Goal: Information Seeking & Learning: Learn about a topic

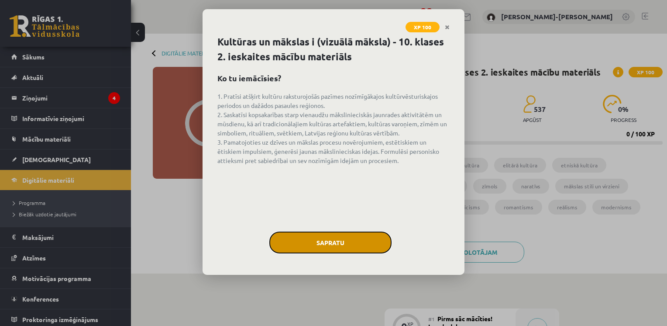
click at [351, 236] on button "Sapratu" at bounding box center [330, 242] width 122 height 22
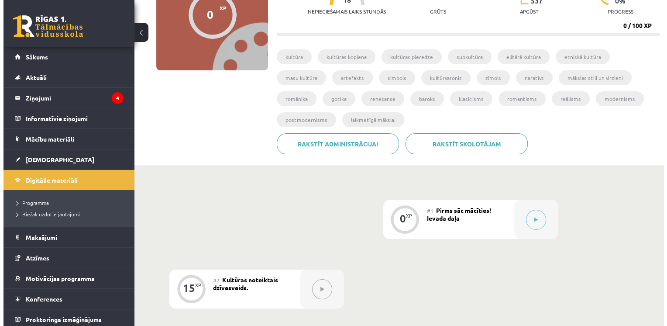
scroll to position [148, 0]
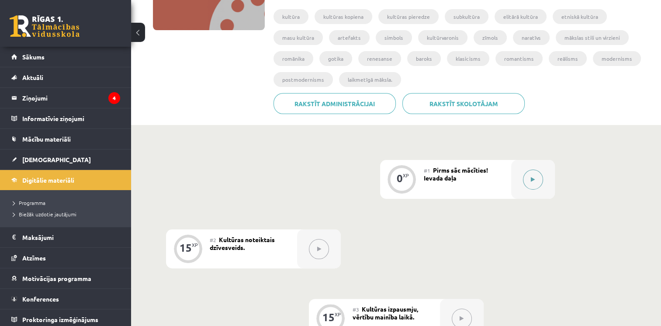
click at [529, 179] on button at bounding box center [533, 179] width 20 height 20
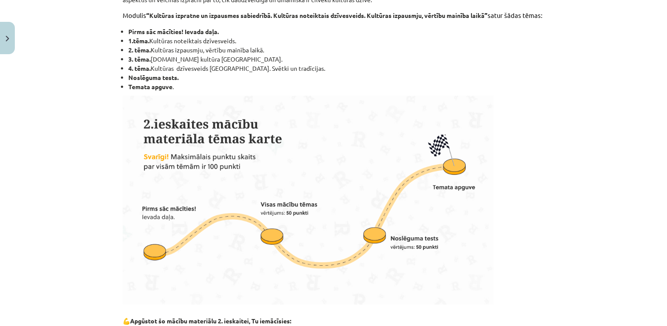
scroll to position [219, 0]
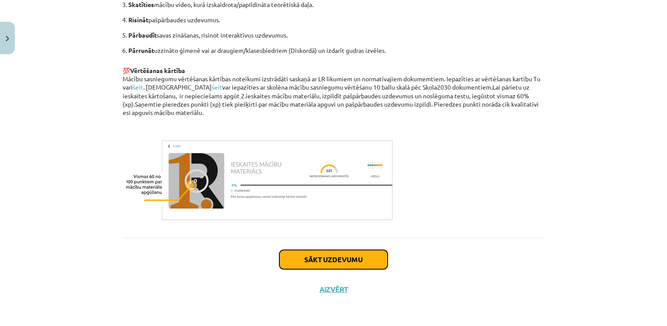
click at [357, 256] on button "Sākt uzdevumu" at bounding box center [333, 259] width 108 height 19
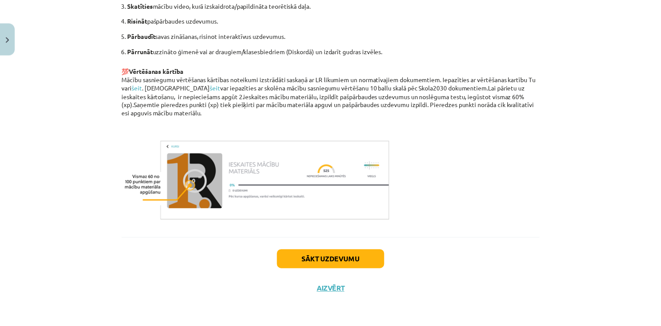
scroll to position [5, 0]
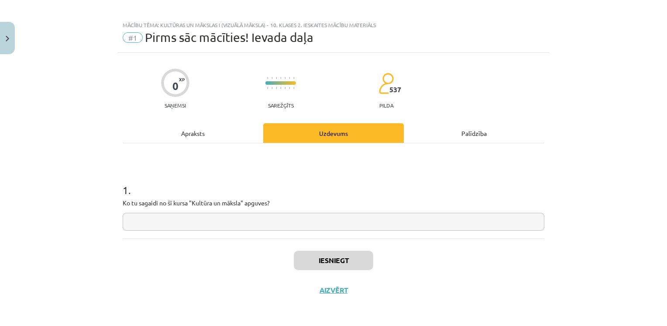
click at [321, 223] on input "text" at bounding box center [334, 222] width 422 height 18
type input "******"
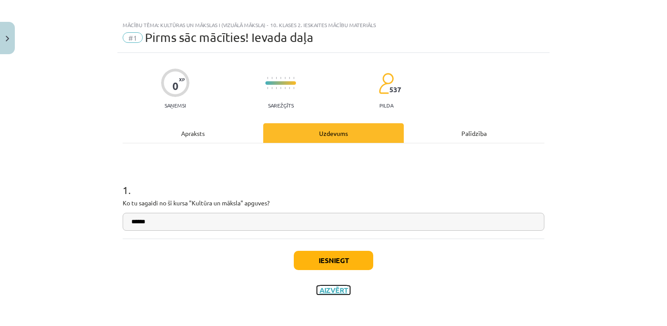
click at [334, 293] on button "Aizvērt" at bounding box center [333, 290] width 33 height 9
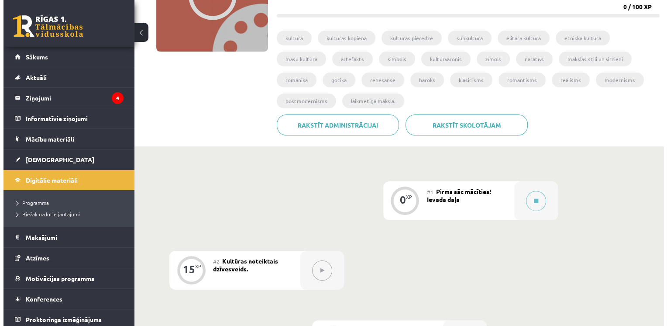
scroll to position [126, 0]
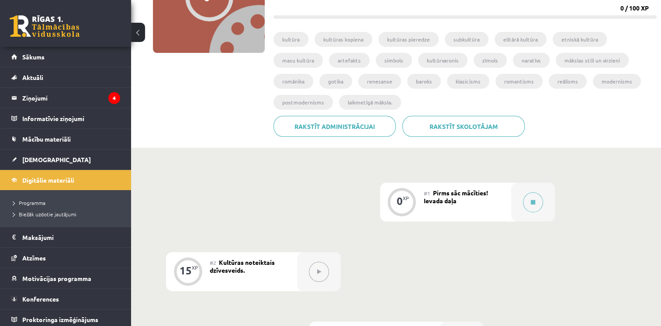
click at [508, 198] on div "#1 Pirms sāc mācīties! Ievada daļa" at bounding box center [467, 202] width 87 height 39
click at [521, 196] on div at bounding box center [533, 202] width 44 height 39
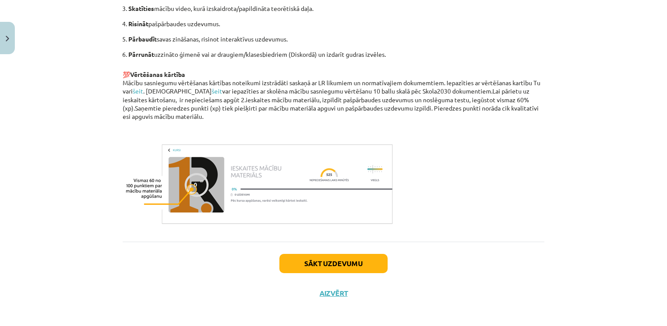
scroll to position [595, 0]
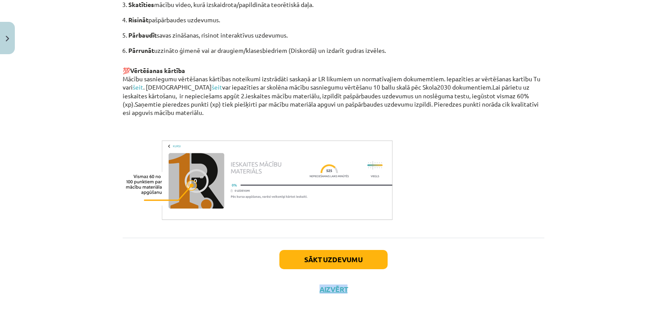
drag, startPoint x: 357, startPoint y: 272, endPoint x: 361, endPoint y: 261, distance: 11.6
click at [361, 261] on div "Sākt uzdevumu Aizvērt" at bounding box center [334, 268] width 422 height 61
click at [361, 261] on button "Sākt uzdevumu" at bounding box center [333, 259] width 108 height 19
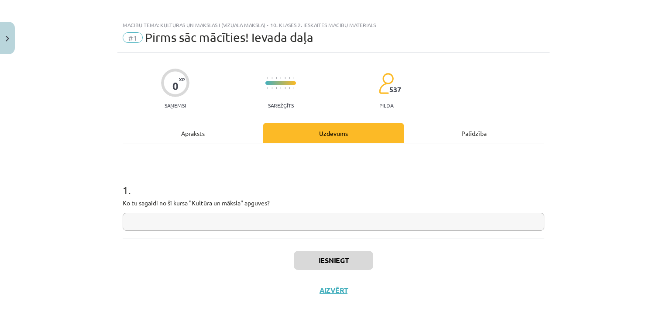
click at [341, 225] on input "text" at bounding box center [334, 222] width 422 height 18
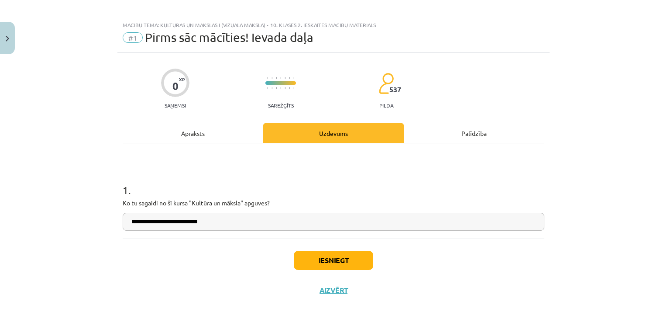
type input "**********"
click at [327, 254] on button "Iesniegt" at bounding box center [333, 260] width 79 height 19
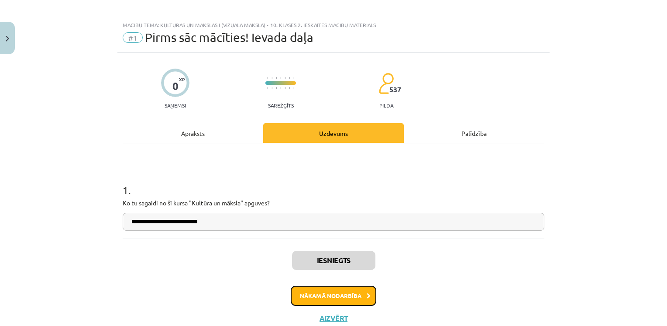
click at [336, 302] on button "Nākamā nodarbība" at bounding box center [334, 296] width 86 height 20
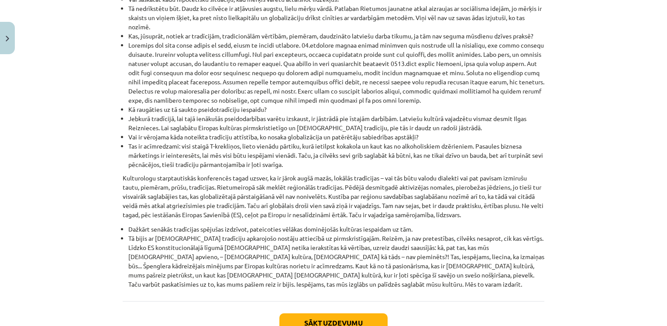
scroll to position [996, 0]
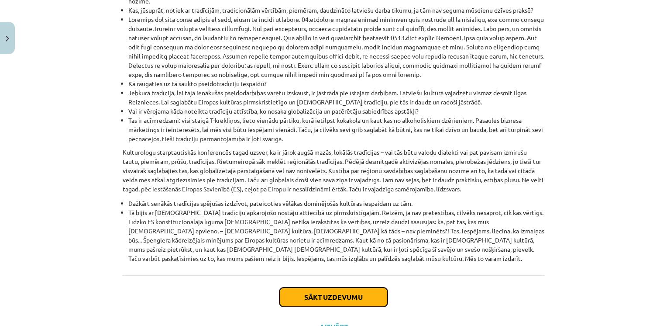
click at [335, 287] on button "Sākt uzdevumu" at bounding box center [333, 296] width 108 height 19
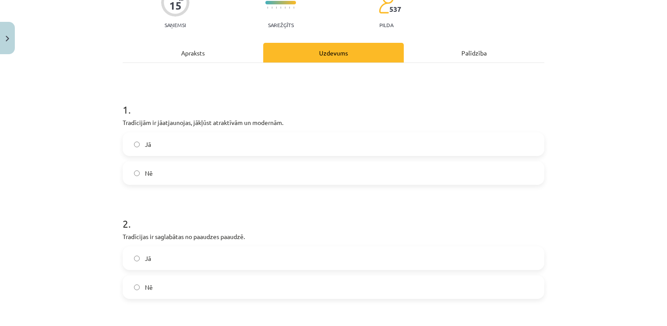
scroll to position [66, 0]
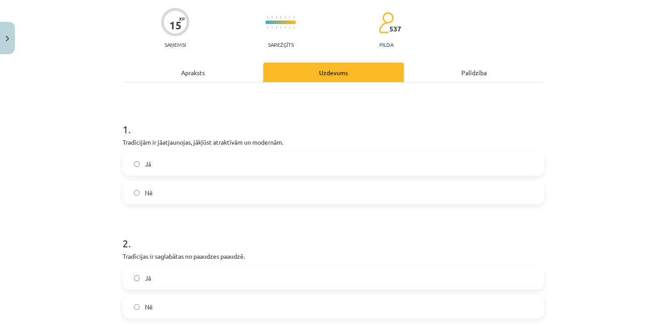
click at [273, 165] on label "Jā" at bounding box center [334, 164] width 420 height 22
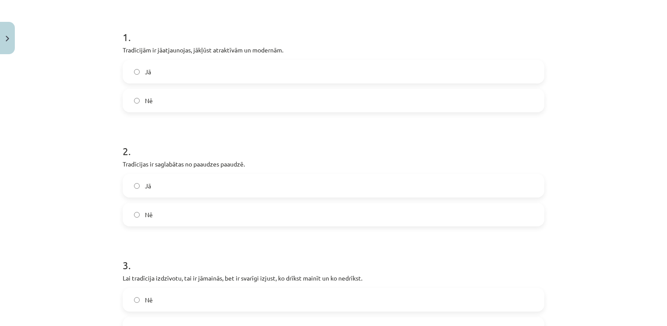
scroll to position [159, 0]
click at [265, 172] on div "2 . Tradīcijas ir saglabātas no paaudzes paaudzē. Jā Nē" at bounding box center [334, 176] width 422 height 97
click at [263, 179] on label "Jā" at bounding box center [334, 184] width 420 height 22
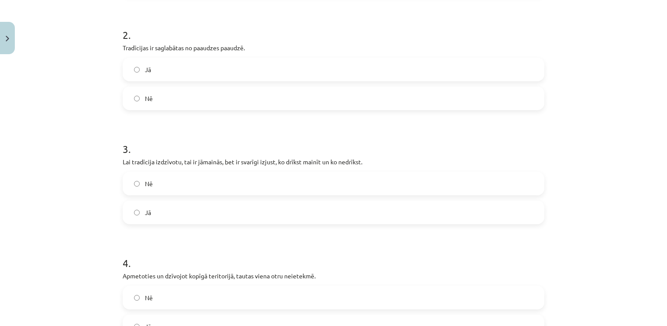
scroll to position [275, 0]
click at [244, 209] on label "Jā" at bounding box center [334, 212] width 420 height 22
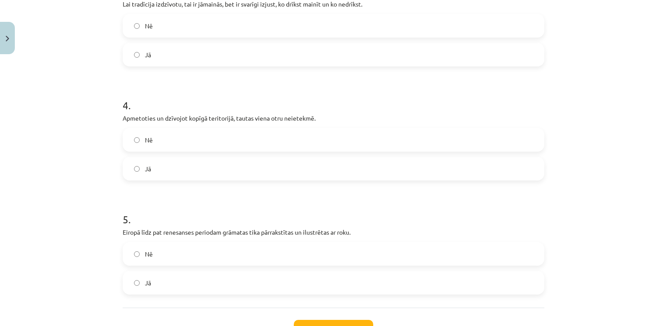
scroll to position [431, 0]
click at [241, 139] on label "Nē" at bounding box center [334, 140] width 420 height 22
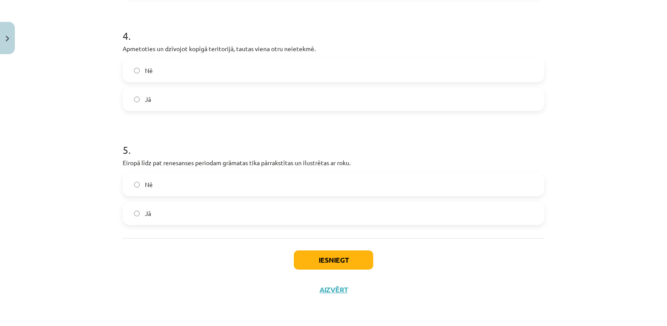
scroll to position [501, 0]
click at [260, 216] on label "Jā" at bounding box center [334, 214] width 420 height 22
click at [315, 254] on button "Iesniegt" at bounding box center [333, 260] width 79 height 19
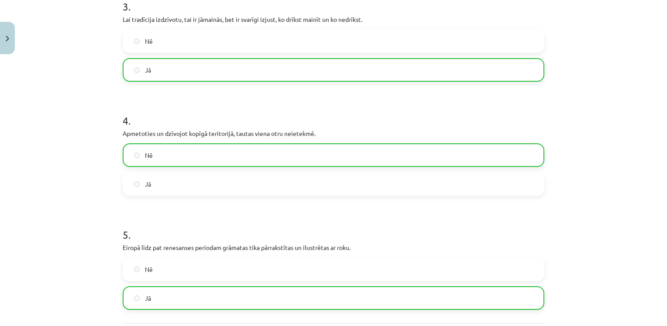
scroll to position [529, 0]
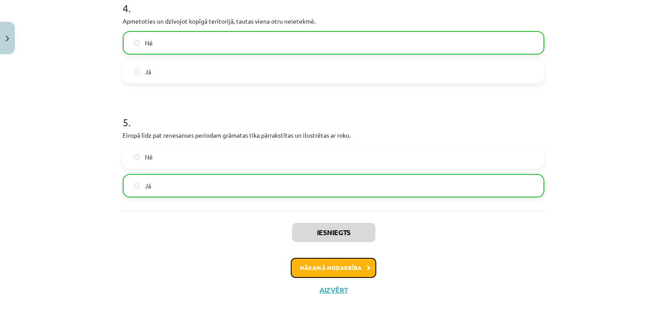
click at [347, 267] on button "Nākamā nodarbība" at bounding box center [334, 268] width 86 height 20
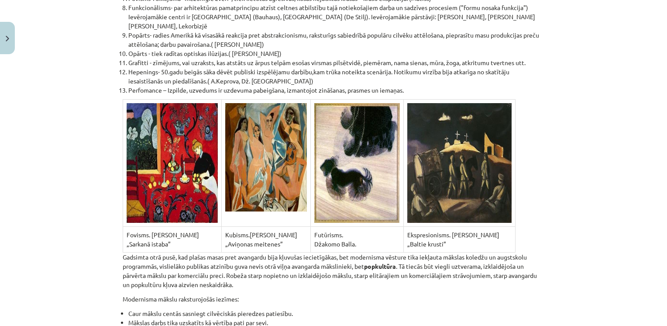
scroll to position [5814, 0]
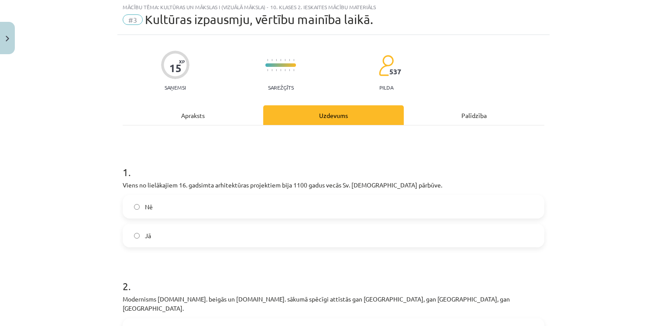
scroll to position [22, 0]
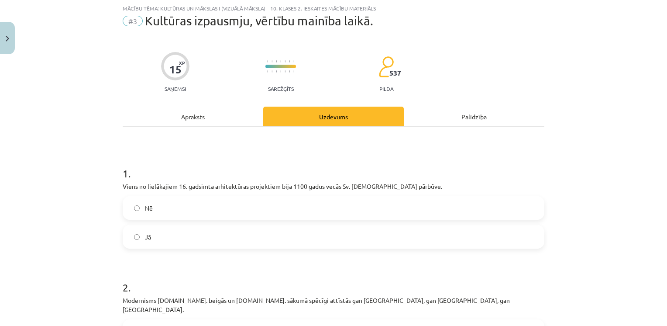
click at [289, 241] on label "Jā" at bounding box center [334, 237] width 420 height 22
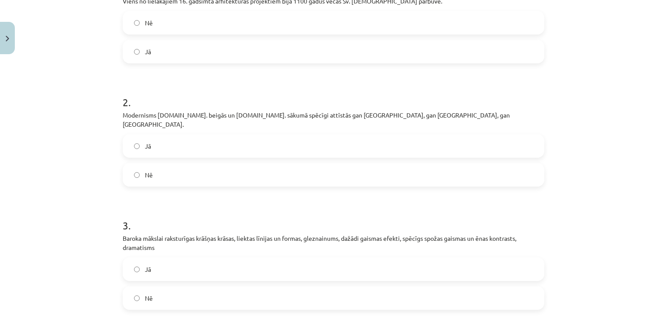
scroll to position [207, 0]
click at [455, 165] on label "Nē" at bounding box center [334, 174] width 420 height 22
click at [355, 134] on label "Jā" at bounding box center [334, 145] width 420 height 22
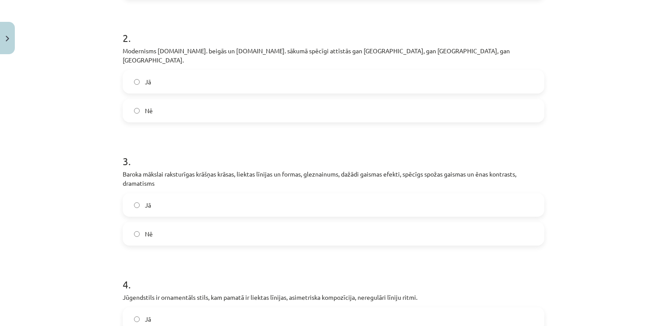
click at [321, 223] on label "Nē" at bounding box center [334, 234] width 420 height 22
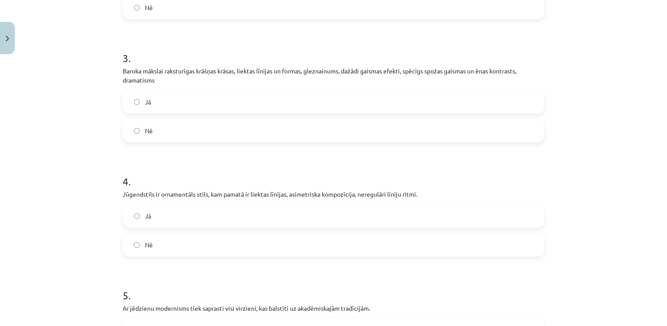
scroll to position [379, 0]
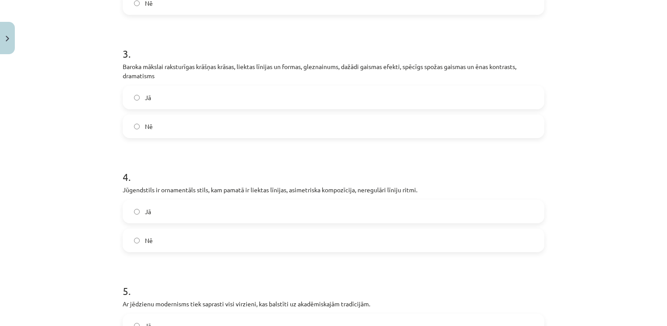
click at [285, 200] on label "Jā" at bounding box center [334, 211] width 420 height 22
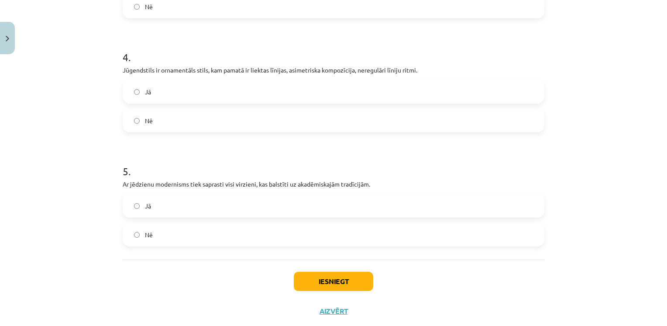
scroll to position [501, 0]
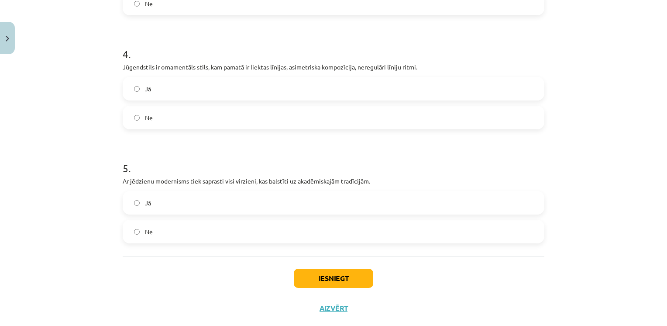
click at [221, 221] on label "Nē" at bounding box center [334, 232] width 420 height 22
click at [325, 276] on button "Iesniegt" at bounding box center [333, 278] width 79 height 19
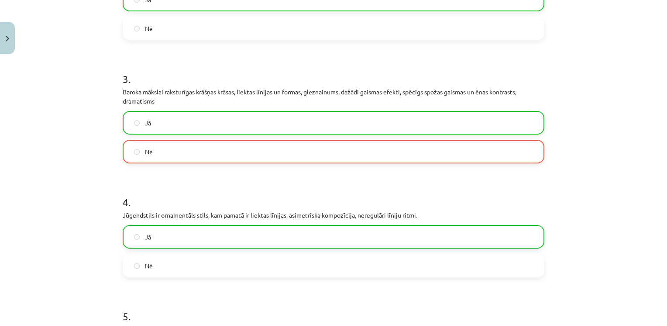
scroll to position [538, 0]
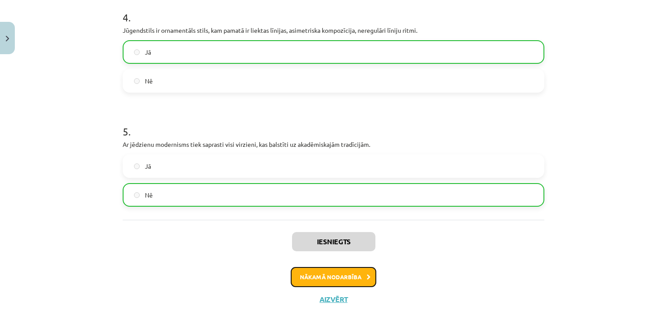
click at [340, 269] on button "Nākamā nodarbība" at bounding box center [334, 277] width 86 height 20
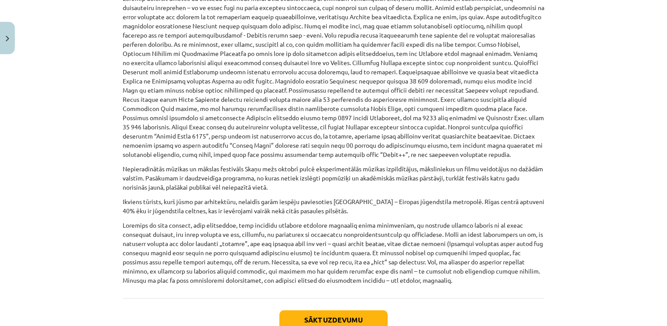
scroll to position [557, 0]
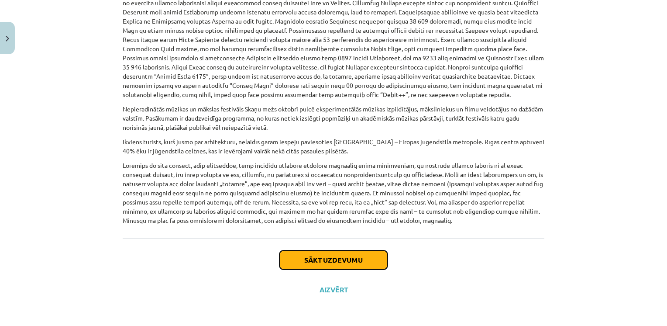
click at [339, 262] on button "Sākt uzdevumu" at bounding box center [333, 259] width 108 height 19
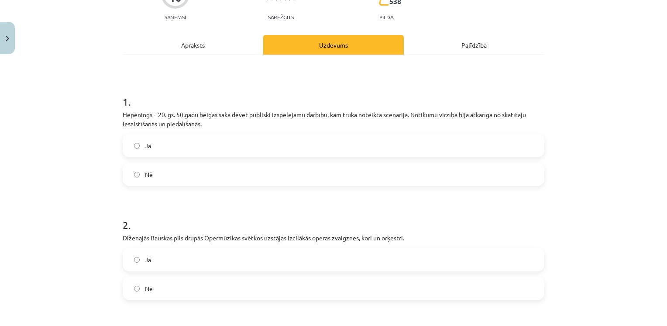
scroll to position [95, 0]
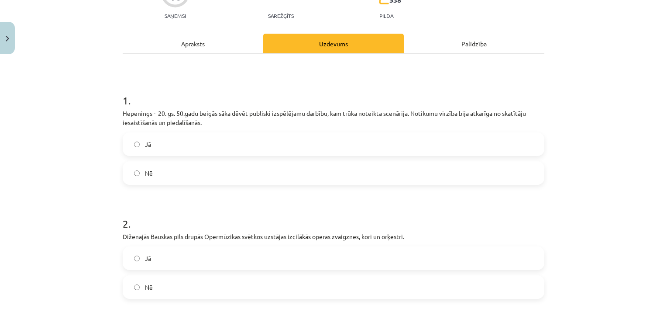
click at [245, 142] on label "Jā" at bounding box center [334, 144] width 420 height 22
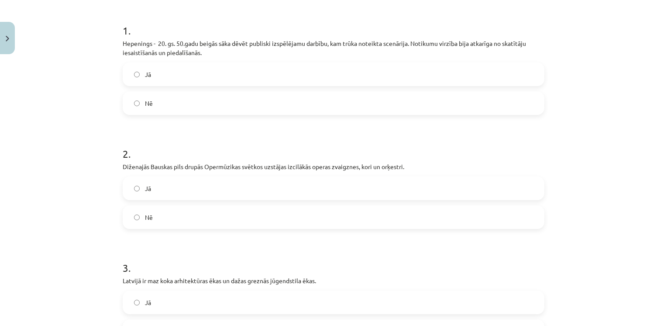
scroll to position [169, 0]
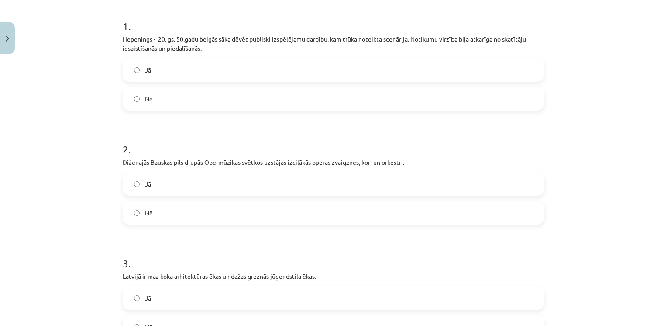
click at [249, 217] on label "Nē" at bounding box center [334, 213] width 420 height 22
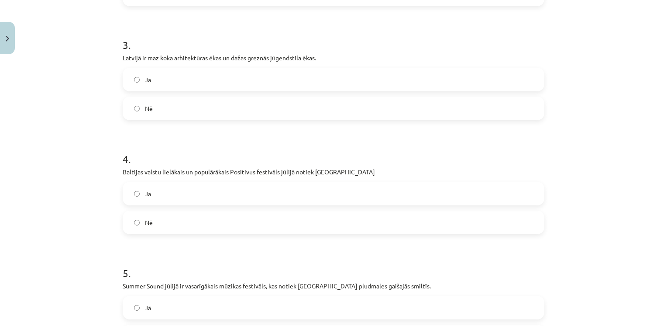
scroll to position [388, 0]
click at [247, 106] on label "Nē" at bounding box center [334, 108] width 420 height 22
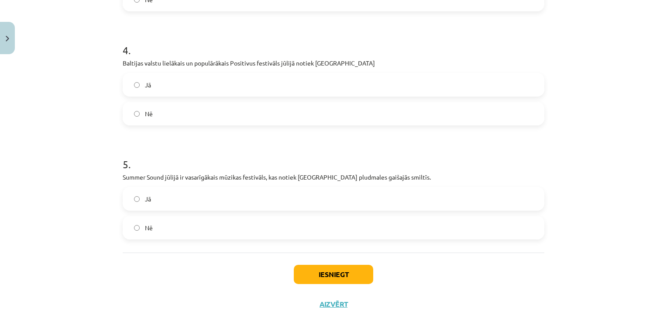
scroll to position [492, 0]
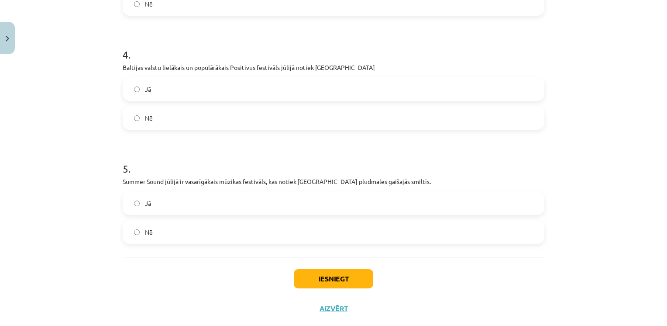
click at [223, 112] on label "Nē" at bounding box center [334, 118] width 420 height 22
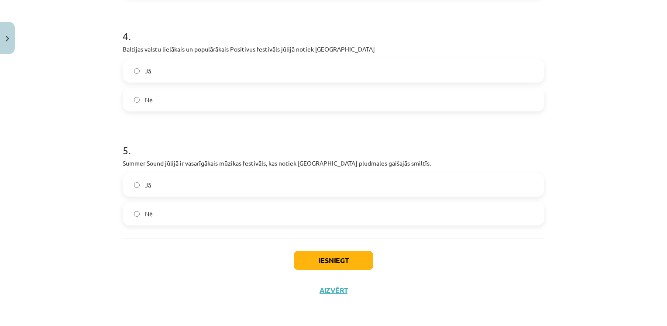
click at [219, 180] on label "Jā" at bounding box center [334, 185] width 420 height 22
click at [322, 252] on button "Iesniegt" at bounding box center [333, 260] width 79 height 19
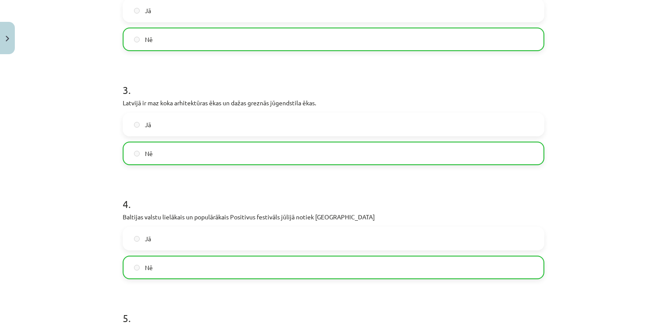
scroll to position [538, 0]
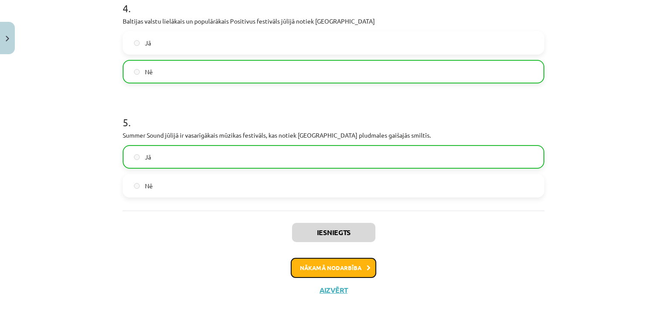
click at [316, 265] on button "Nākamā nodarbība" at bounding box center [334, 268] width 86 height 20
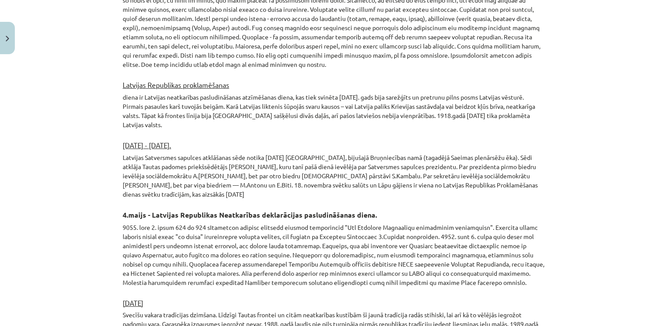
scroll to position [1475, 0]
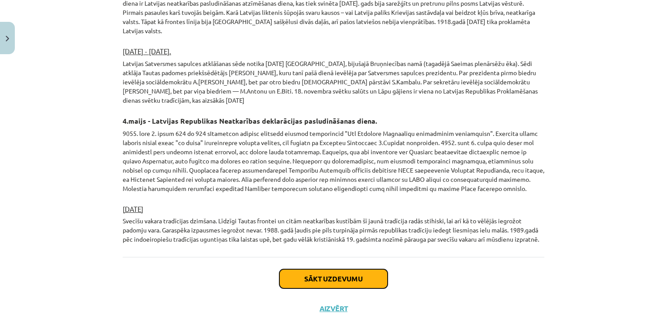
click at [315, 269] on button "Sākt uzdevumu" at bounding box center [333, 278] width 108 height 19
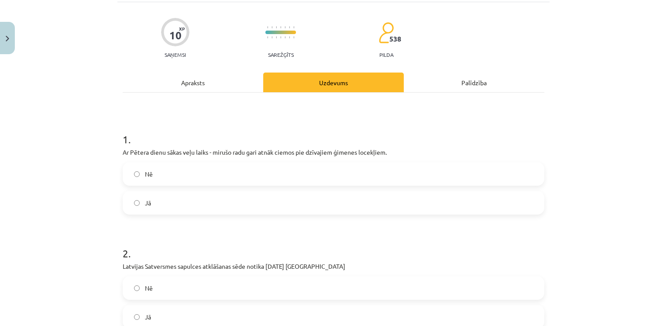
scroll to position [62, 0]
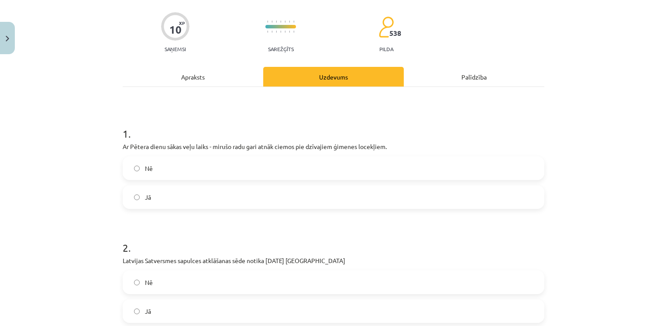
click at [271, 157] on label "Nē" at bounding box center [334, 168] width 420 height 22
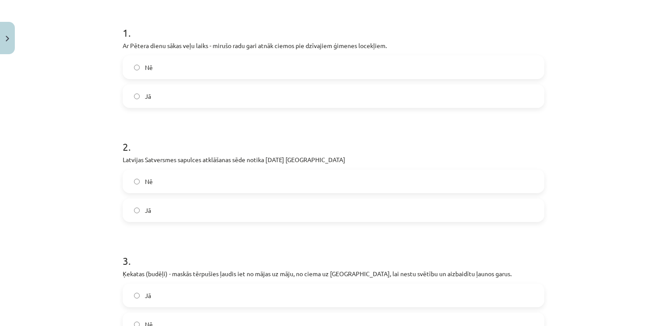
scroll to position [163, 0]
click at [225, 172] on label "Nē" at bounding box center [334, 181] width 420 height 22
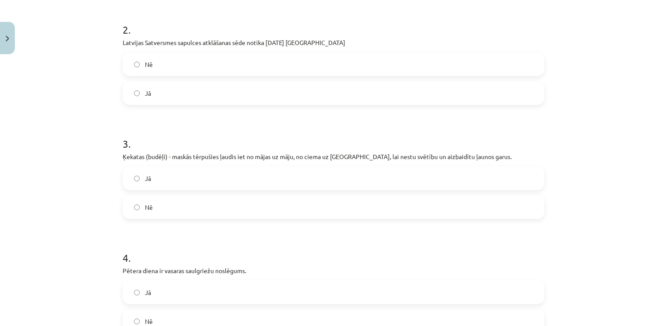
scroll to position [282, 0]
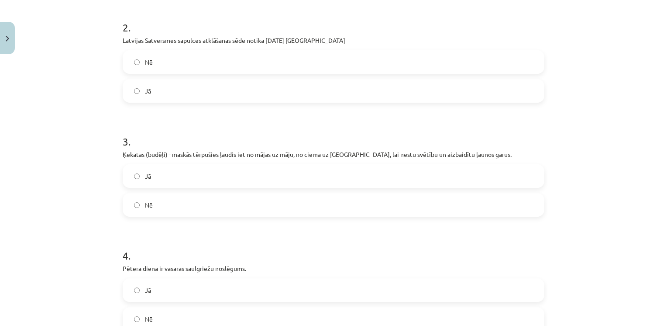
click at [233, 219] on form "1 . Ar Pētera dienu sākas veļu laiks - mirušo radu gari atnāk ciemos pie dzīvaj…" at bounding box center [334, 168] width 422 height 552
click at [231, 197] on label "Nē" at bounding box center [334, 205] width 420 height 22
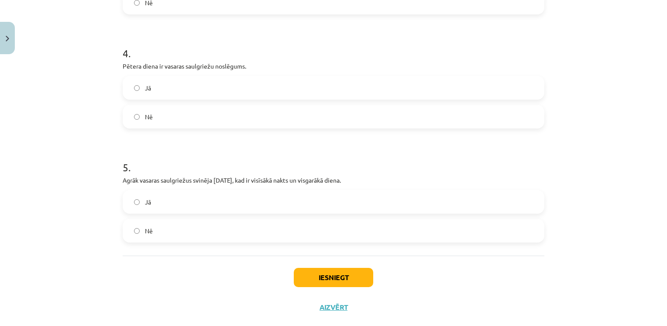
scroll to position [485, 0]
click at [191, 83] on label "Jā" at bounding box center [334, 87] width 420 height 22
click at [200, 228] on label "Nē" at bounding box center [334, 230] width 420 height 22
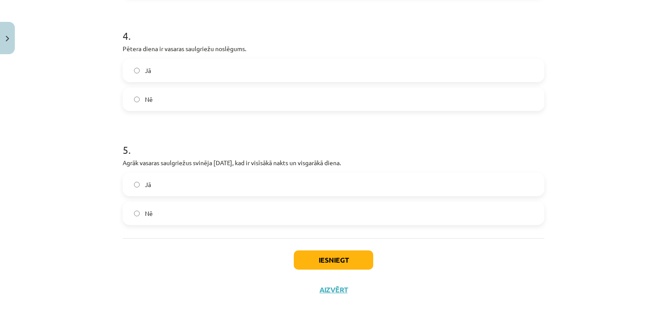
scroll to position [501, 0]
click at [214, 188] on label "Jā" at bounding box center [334, 185] width 420 height 22
click at [321, 253] on button "Iesniegt" at bounding box center [333, 260] width 79 height 19
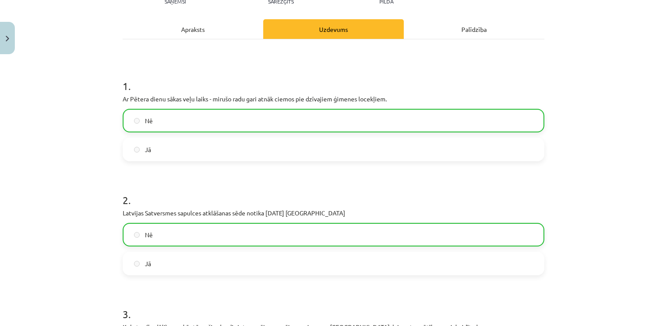
scroll to position [529, 0]
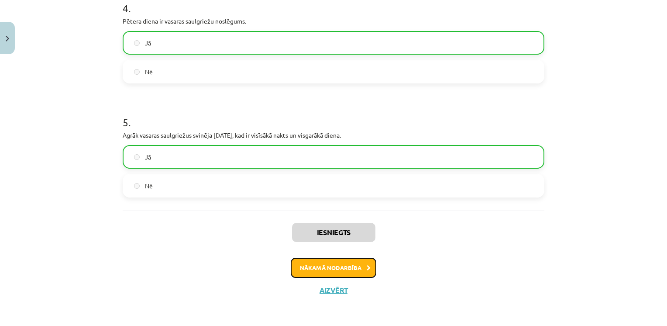
click at [319, 264] on button "Nākamā nodarbība" at bounding box center [334, 268] width 86 height 20
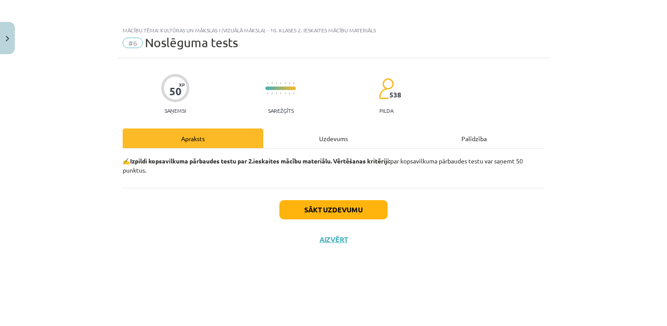
scroll to position [0, 0]
click at [306, 210] on button "Sākt uzdevumu" at bounding box center [333, 209] width 108 height 19
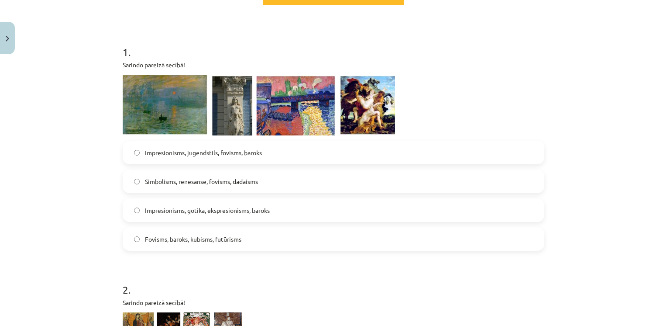
scroll to position [144, 0]
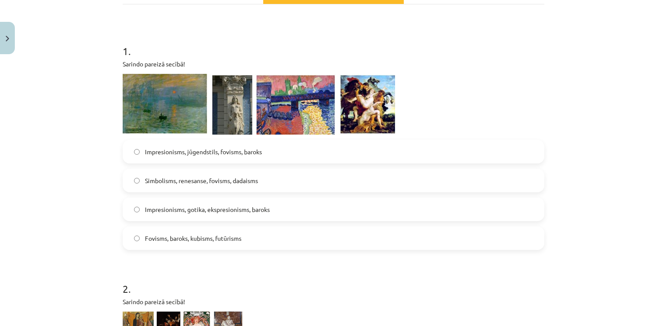
click at [243, 152] on span "Impresionisms, jūgendstils, fovisms, baroks" at bounding box center [203, 151] width 117 height 9
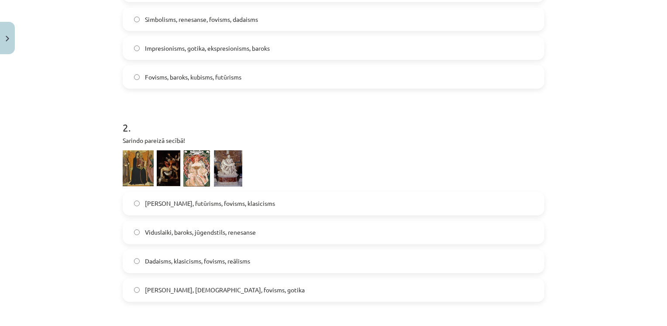
scroll to position [305, 0]
click at [227, 205] on span "[PERSON_NAME], futūrisms, fovisms, klasicisms" at bounding box center [210, 203] width 130 height 9
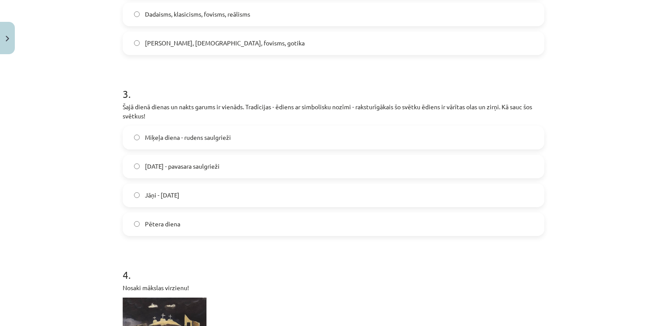
scroll to position [553, 0]
click at [187, 169] on span "[DATE] - pavasara saulgrieži" at bounding box center [182, 165] width 75 height 9
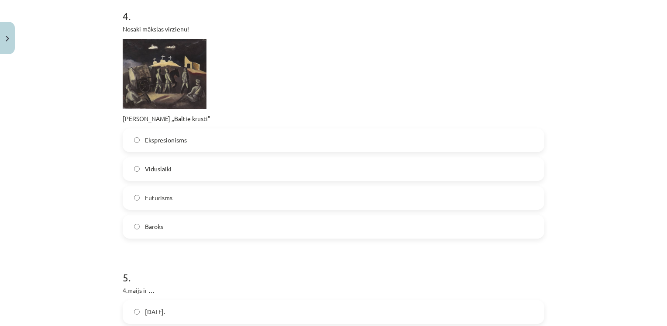
scroll to position [810, 0]
click at [269, 135] on label "Ekspresionisms" at bounding box center [334, 141] width 420 height 22
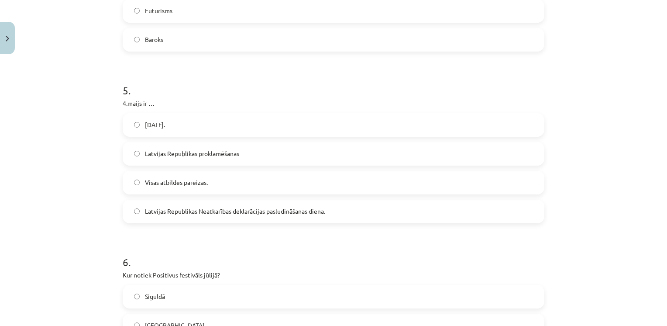
scroll to position [1001, 0]
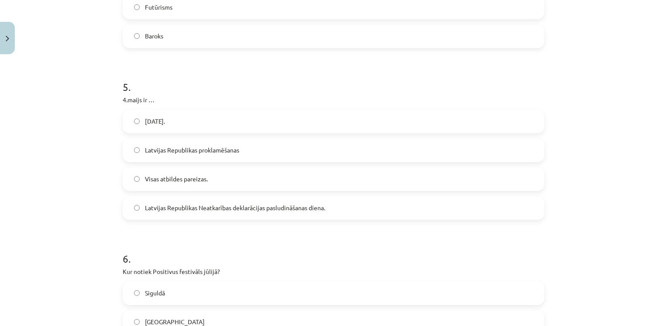
click at [243, 206] on span "Latvijas Republikas Neatkarības deklarācijas pasludināšanas diena." at bounding box center [235, 207] width 180 height 9
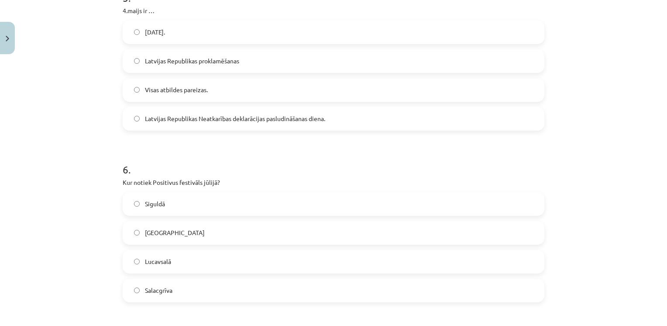
scroll to position [1091, 0]
click at [214, 266] on label "Lucavsalā" at bounding box center [334, 261] width 420 height 22
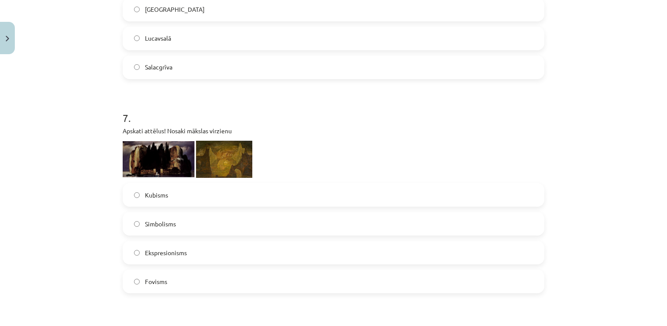
scroll to position [1313, 0]
click at [175, 170] on img at bounding box center [159, 159] width 72 height 36
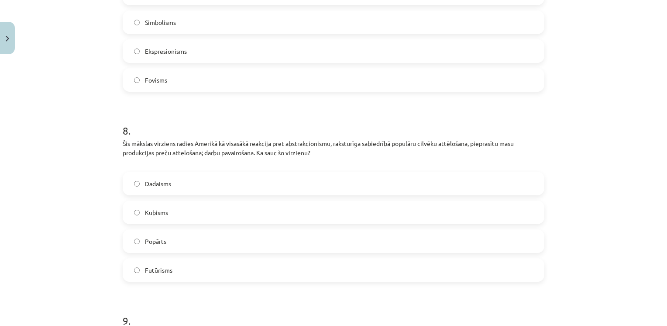
scroll to position [1514, 0]
click at [211, 238] on label "Popārts" at bounding box center [334, 242] width 420 height 22
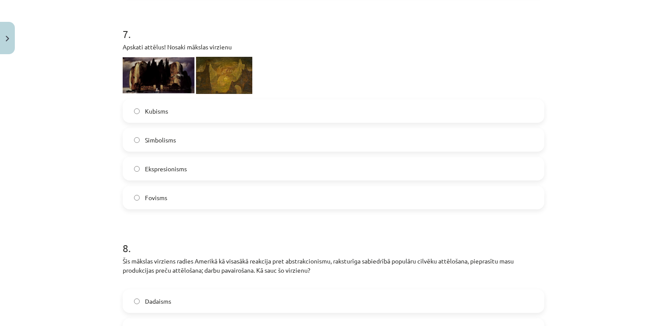
scroll to position [1396, 0]
click at [164, 72] on img at bounding box center [159, 77] width 72 height 36
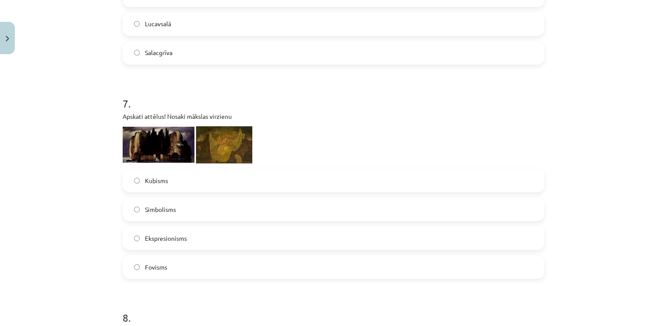
scroll to position [1328, 0]
click at [179, 235] on span "Ekspresionisms" at bounding box center [166, 237] width 42 height 9
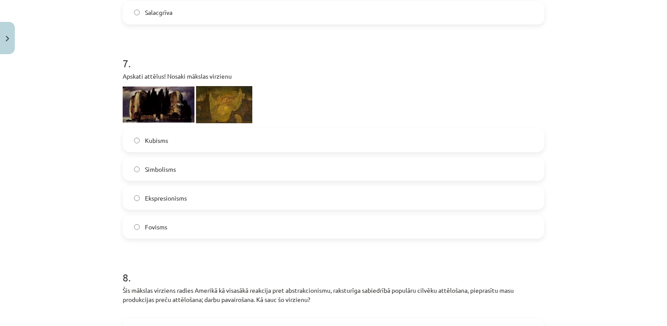
scroll to position [1368, 0]
click at [194, 231] on label "Fovisms" at bounding box center [334, 227] width 420 height 22
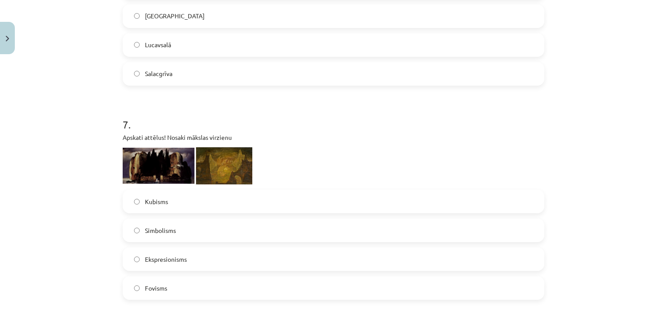
scroll to position [1309, 0]
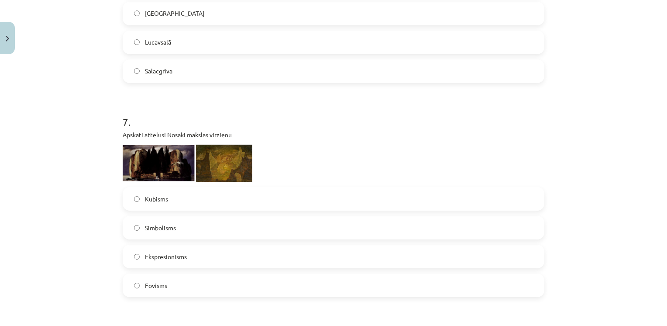
click at [193, 228] on label "Simbolisms" at bounding box center [334, 228] width 420 height 22
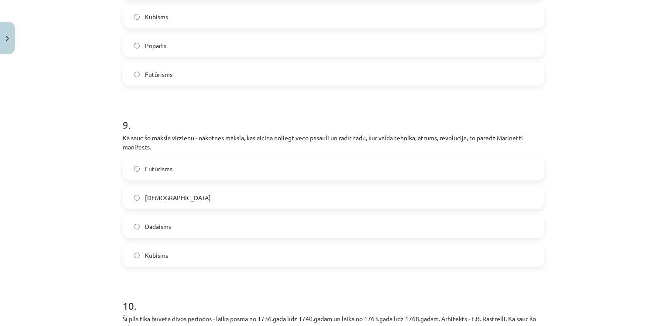
scroll to position [1711, 0]
click at [202, 170] on label "Futūrisms" at bounding box center [334, 167] width 420 height 22
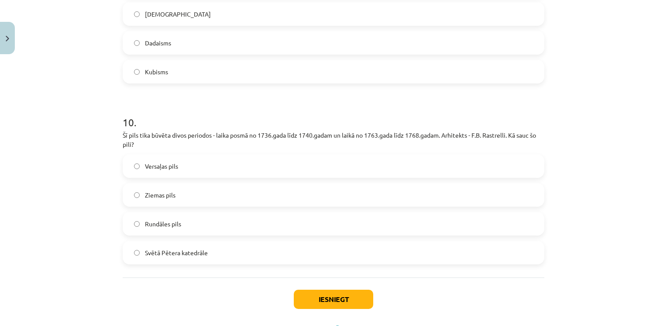
scroll to position [1897, 0]
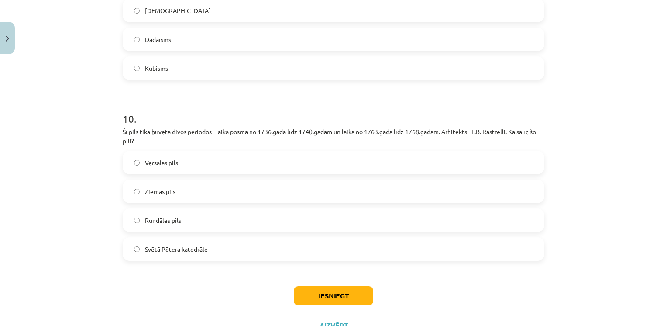
click at [188, 213] on label "Rundāles pils" at bounding box center [334, 220] width 420 height 22
click at [344, 291] on button "Iesniegt" at bounding box center [333, 295] width 79 height 19
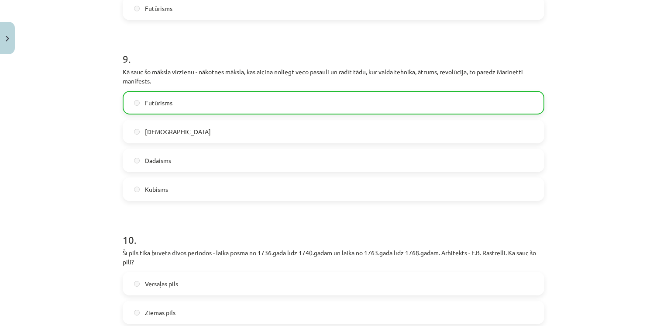
scroll to position [1960, 0]
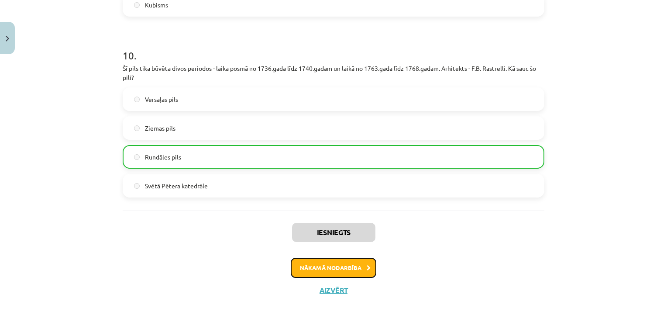
click at [354, 262] on button "Nākamā nodarbība" at bounding box center [334, 268] width 86 height 20
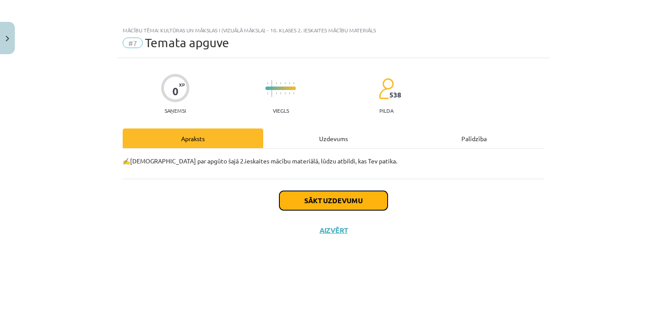
click at [361, 198] on button "Sākt uzdevumu" at bounding box center [333, 200] width 108 height 19
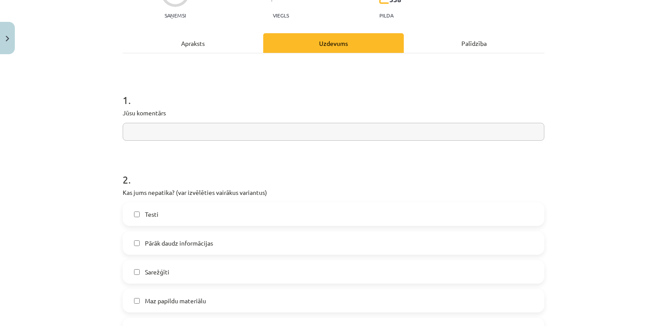
scroll to position [96, 0]
click at [213, 134] on input "text" at bounding box center [334, 131] width 422 height 18
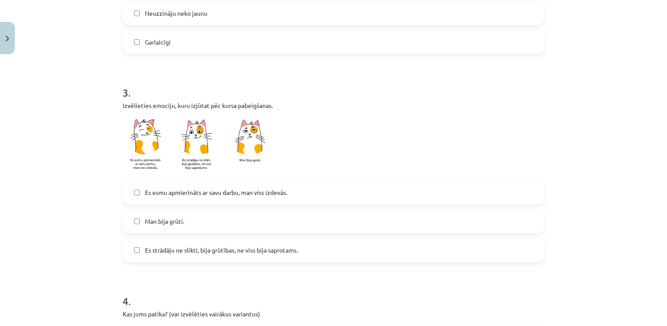
scroll to position [440, 0]
type input "**********"
click at [224, 190] on span "Es esmu apmierināts ar savu darbu, man viss izdevās." at bounding box center [216, 192] width 142 height 9
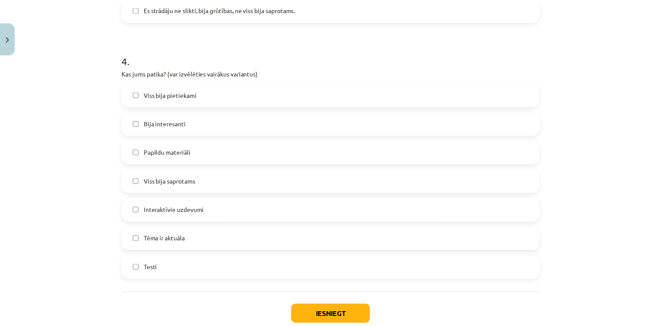
scroll to position [681, 0]
click at [183, 123] on label "Bija interesanti" at bounding box center [334, 123] width 420 height 22
click at [136, 266] on label "Testi" at bounding box center [334, 267] width 420 height 22
click at [322, 305] on button "Iesniegt" at bounding box center [333, 313] width 79 height 19
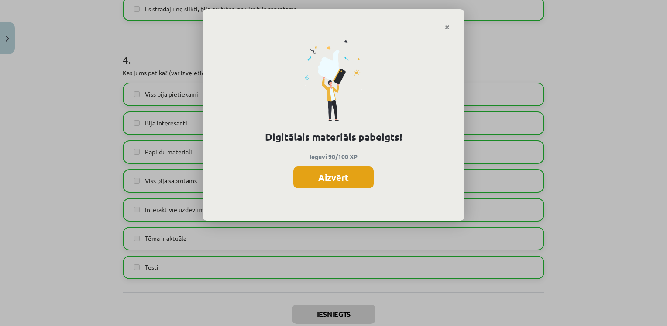
click at [334, 171] on button "Aizvērt" at bounding box center [333, 177] width 80 height 22
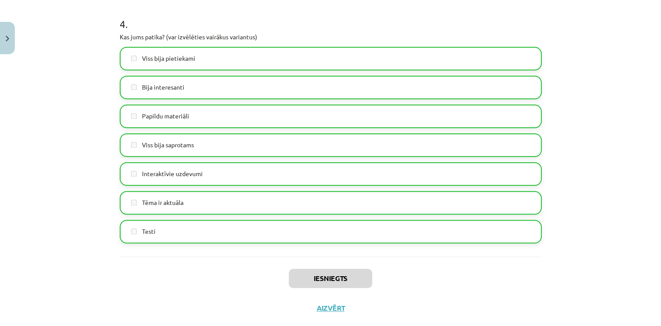
scroll to position [735, 0]
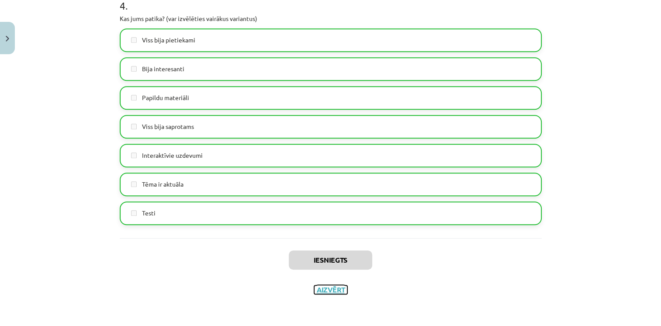
click at [331, 291] on button "Aizvērt" at bounding box center [330, 289] width 33 height 9
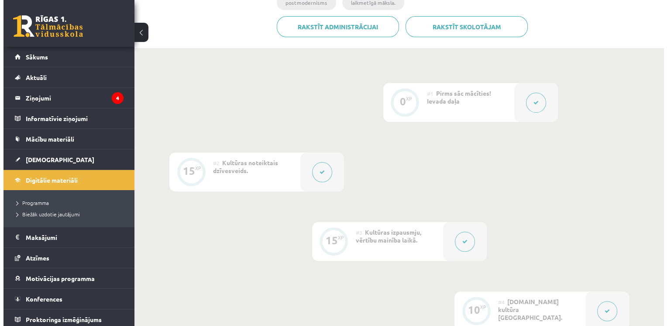
scroll to position [0, 0]
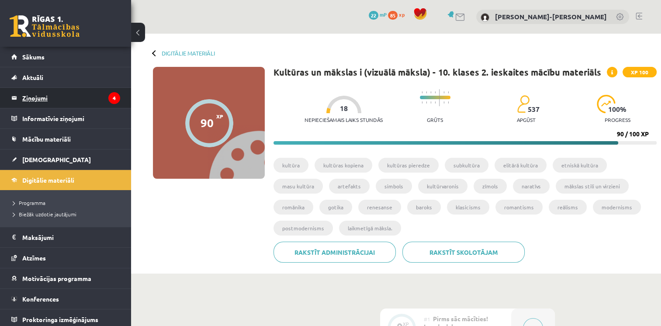
click at [72, 97] on legend "Ziņojumi 4" at bounding box center [71, 98] width 98 height 20
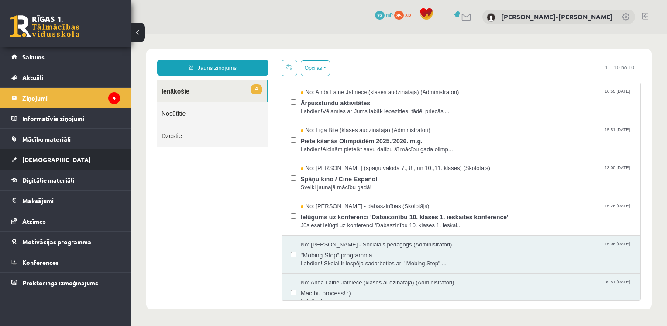
click at [23, 156] on span "[DEMOGRAPHIC_DATA]" at bounding box center [56, 159] width 69 height 8
